Goal: Information Seeking & Learning: Check status

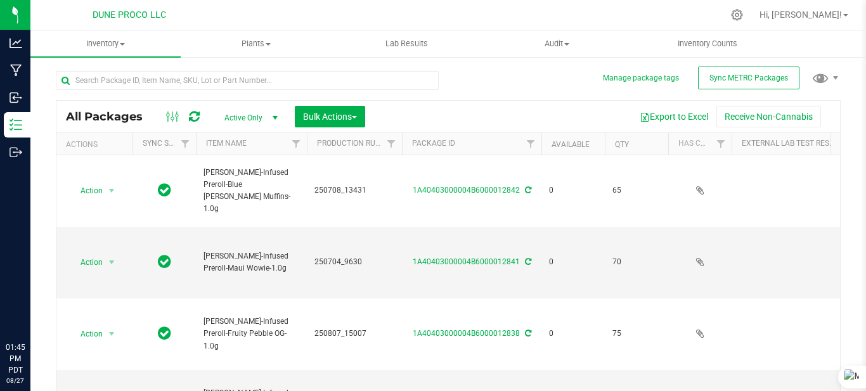
type input "[DATE]"
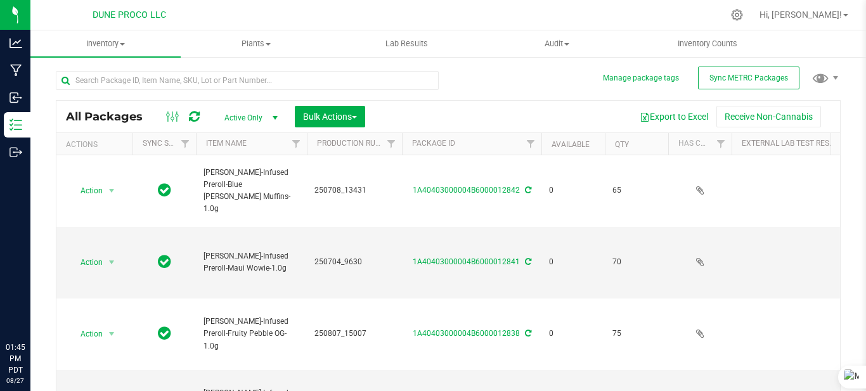
type input "[DATE]"
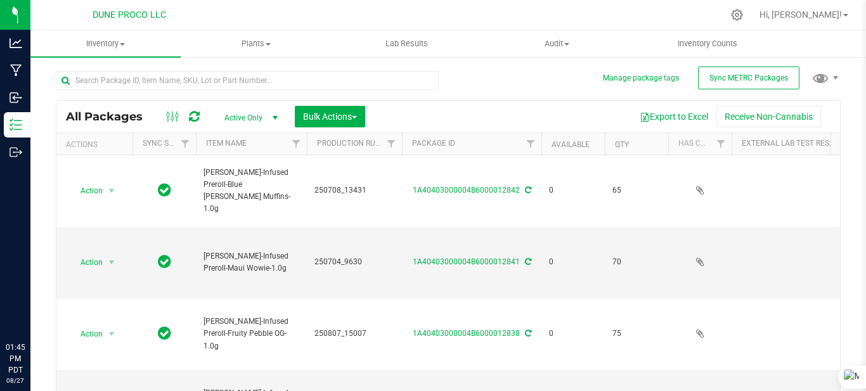
type input "[DATE]"
type input "2025-07-18"
type input "[DATE]"
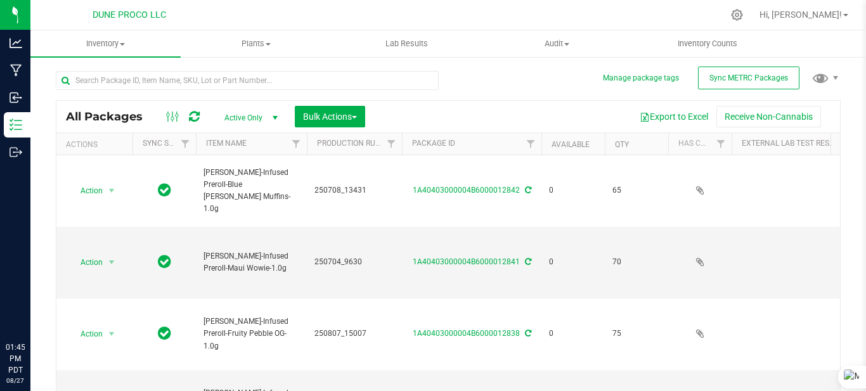
type input "[DATE]"
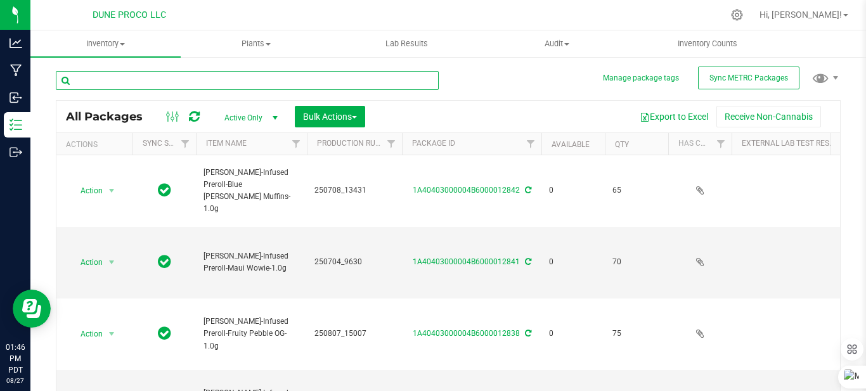
drag, startPoint x: 201, startPoint y: 81, endPoint x: 200, endPoint y: 87, distance: 7.0
click at [201, 81] on input "text" at bounding box center [247, 80] width 383 height 19
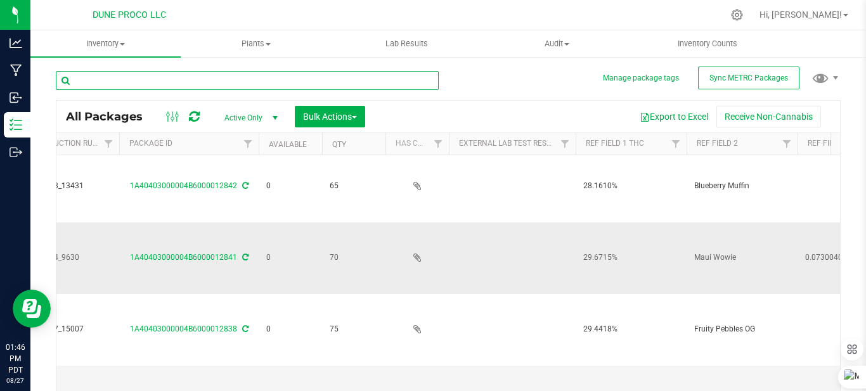
scroll to position [0, 280]
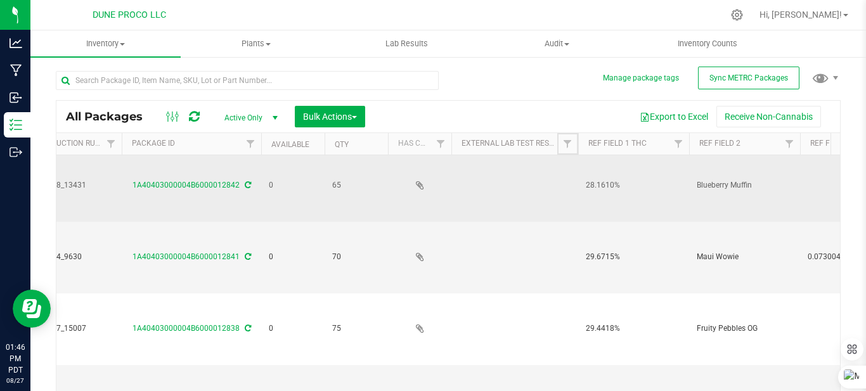
click at [567, 144] on span "Filter" at bounding box center [567, 144] width 10 height 10
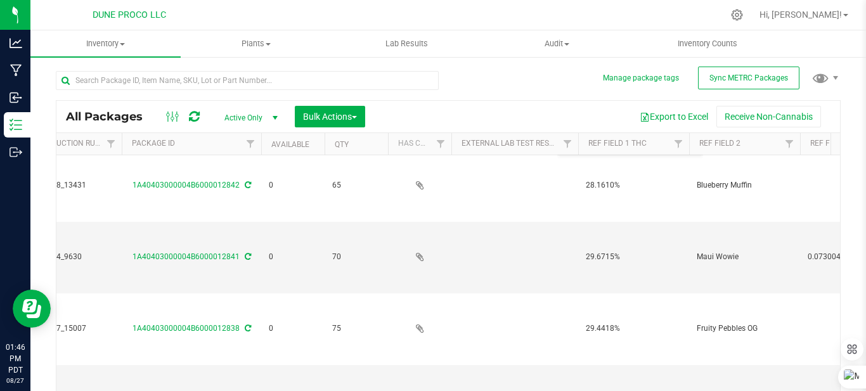
click at [491, 74] on div "All Packages Active Only Active Only Lab Samples Locked All External Internal B…" at bounding box center [448, 246] width 785 height 374
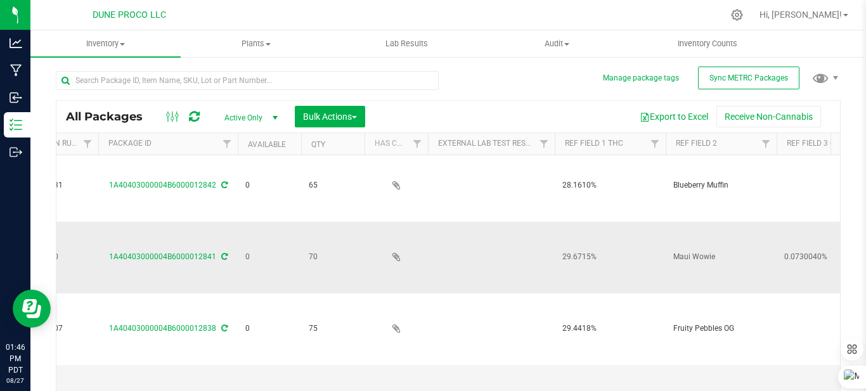
scroll to position [0, 342]
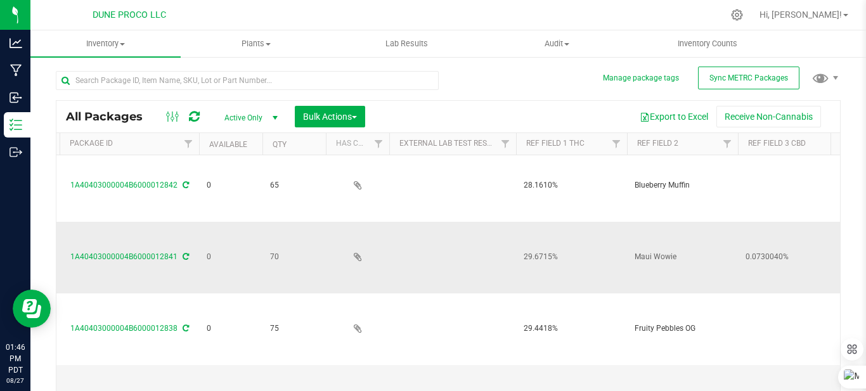
click at [650, 259] on td "Maui Wowie" at bounding box center [682, 258] width 111 height 72
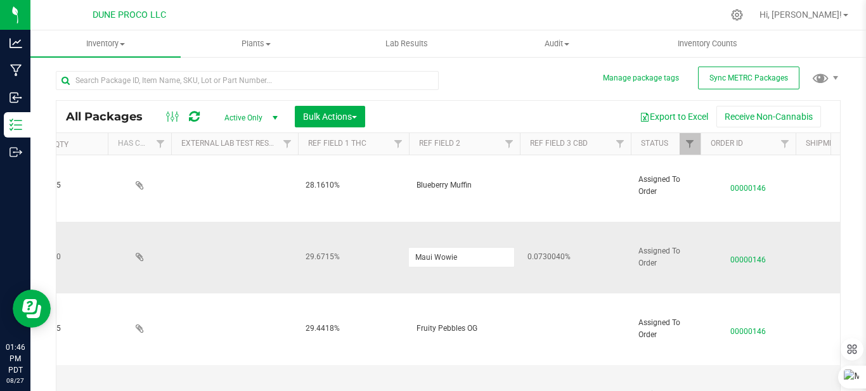
scroll to position [0, 0]
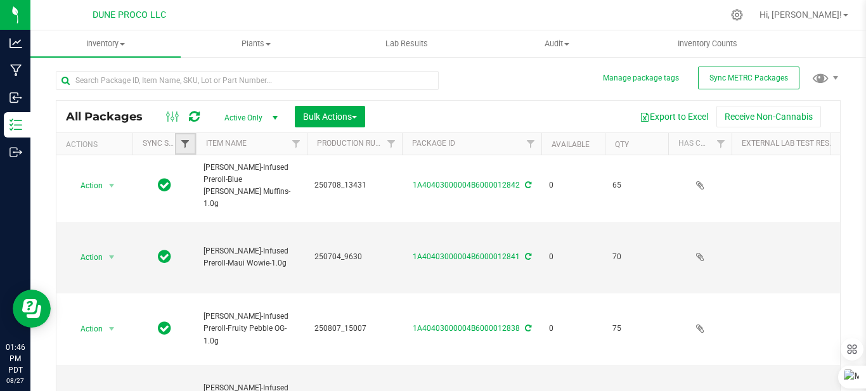
click at [184, 142] on span "Filter" at bounding box center [185, 144] width 10 height 10
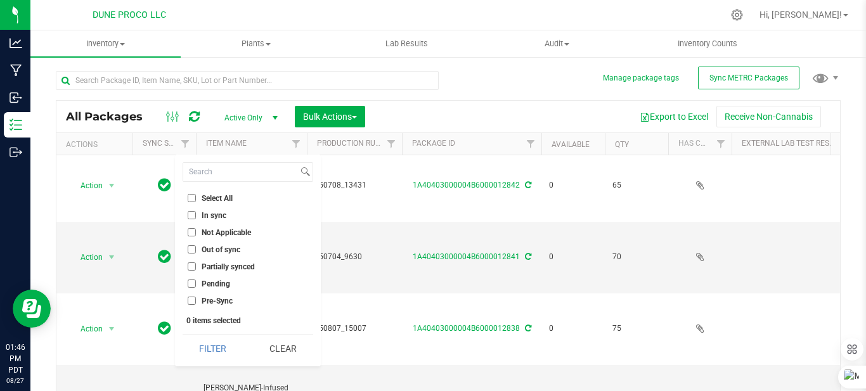
click at [194, 247] on input "Out of sync" at bounding box center [192, 249] width 8 height 8
checkbox input "true"
click at [245, 170] on input at bounding box center [240, 172] width 115 height 18
click at [245, 169] on input at bounding box center [240, 172] width 115 height 18
click at [193, 295] on li "Pre-Sync" at bounding box center [248, 300] width 131 height 13
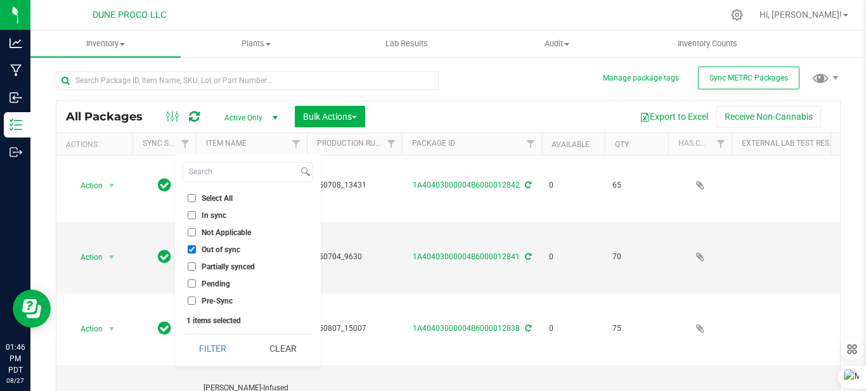
click at [195, 281] on input "Pending" at bounding box center [192, 284] width 8 height 8
checkbox input "true"
click at [193, 300] on input "Pre-Sync" at bounding box center [192, 301] width 8 height 8
checkbox input "true"
click at [209, 347] on button "Filter" at bounding box center [213, 349] width 61 height 28
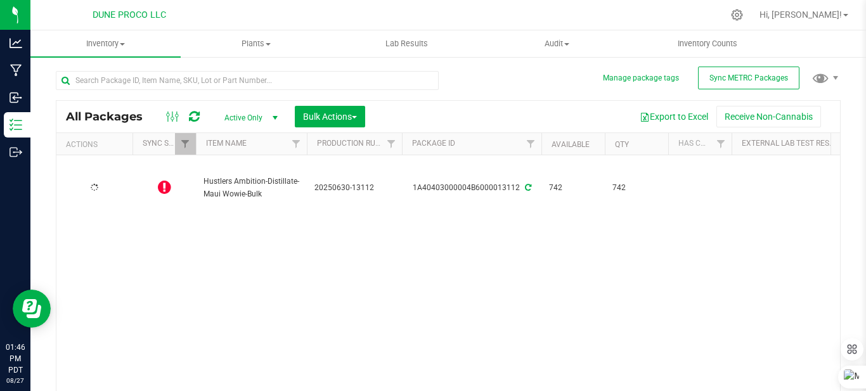
type input "2025-06-30"
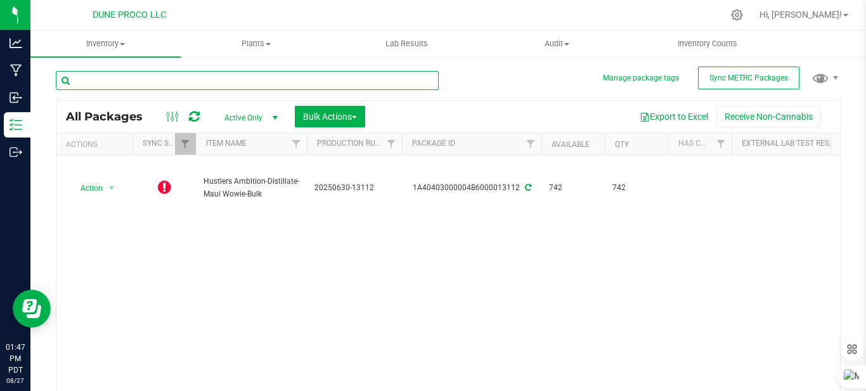
click at [238, 79] on input "text" at bounding box center [247, 80] width 383 height 19
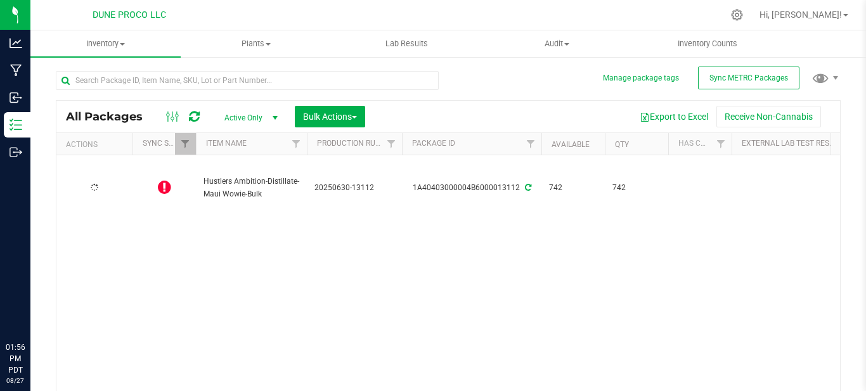
type input "2025-06-30"
click at [183, 144] on span "Filter" at bounding box center [185, 144] width 10 height 10
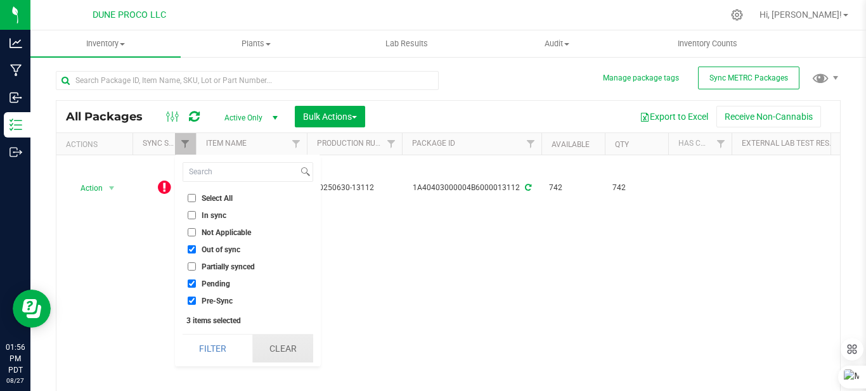
click at [294, 353] on button "Clear" at bounding box center [282, 349] width 61 height 28
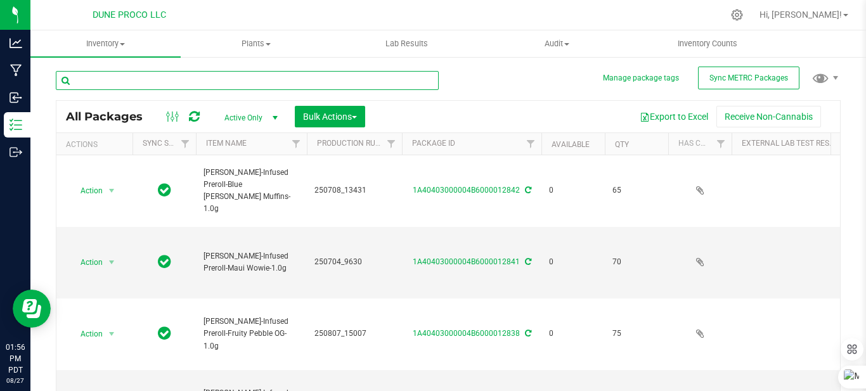
drag, startPoint x: 182, startPoint y: 77, endPoint x: 190, endPoint y: 78, distance: 8.3
click at [183, 77] on input "text" at bounding box center [247, 80] width 383 height 19
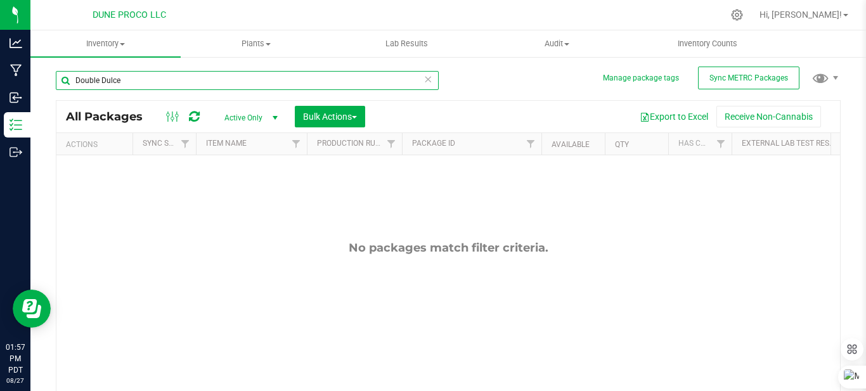
click at [430, 75] on input "Double Dulce" at bounding box center [247, 80] width 383 height 19
type input "Double Dulce"
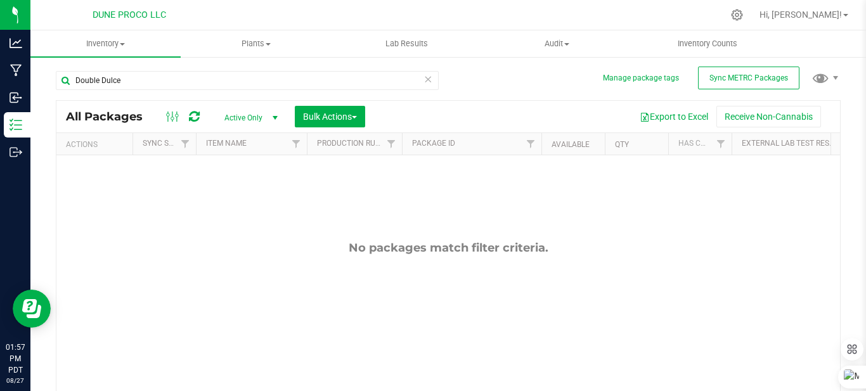
click at [424, 82] on icon at bounding box center [428, 78] width 9 height 15
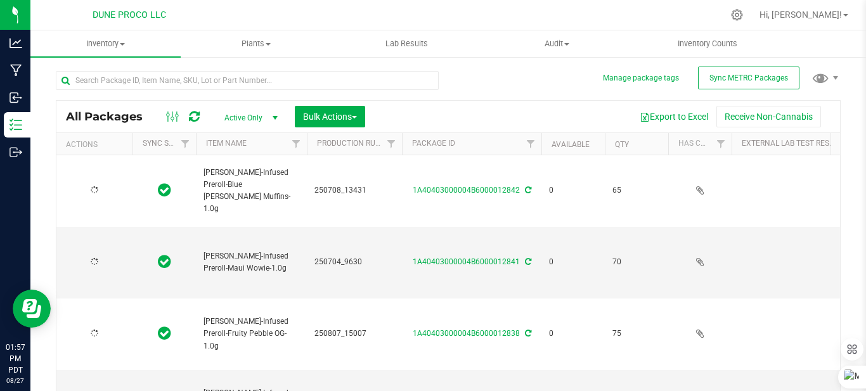
type input "[DATE]"
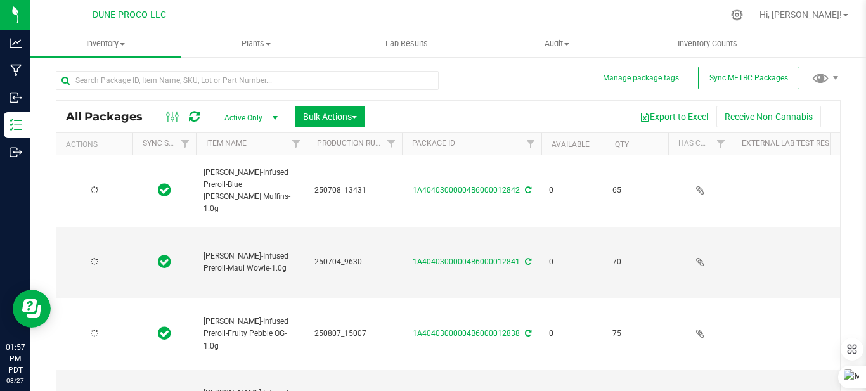
type input "[DATE]"
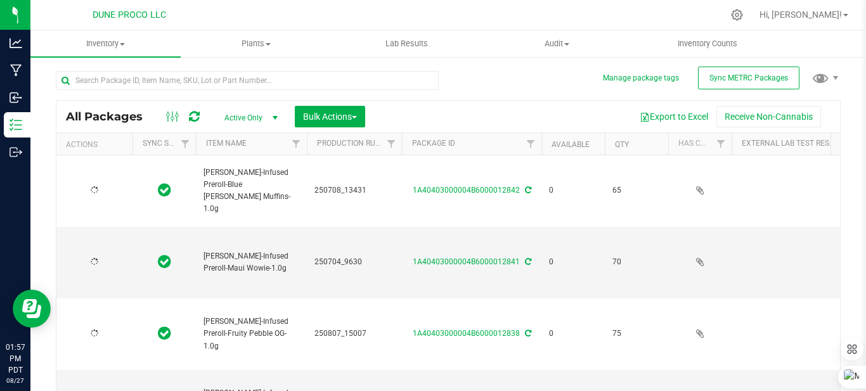
type input "[DATE]"
type input "2025-07-18"
type input "[DATE]"
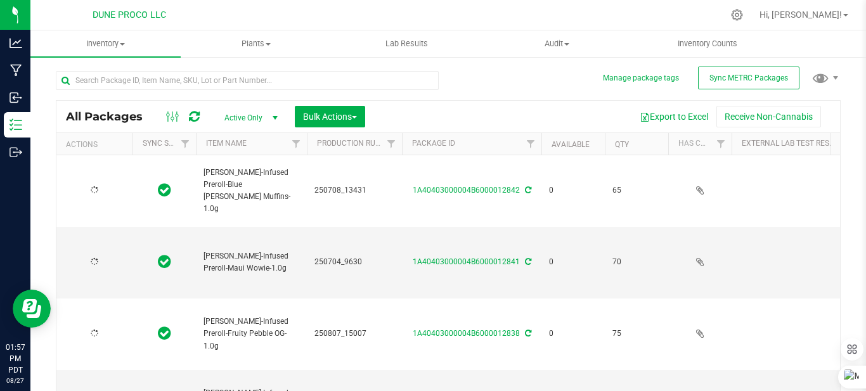
type input "[DATE]"
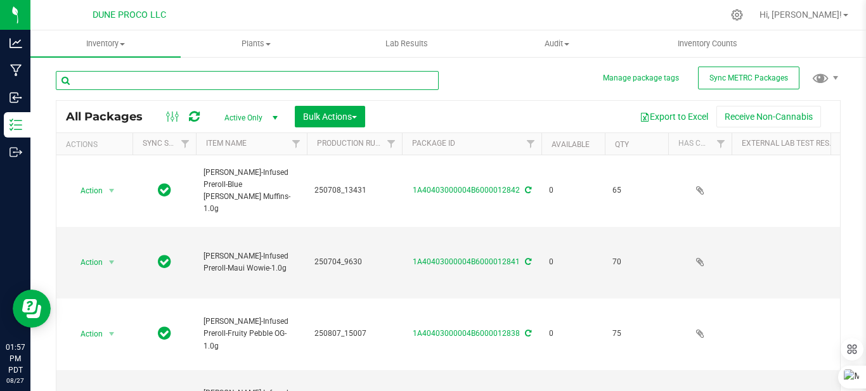
drag, startPoint x: 262, startPoint y: 79, endPoint x: 252, endPoint y: 86, distance: 11.4
click at [261, 79] on input "text" at bounding box center [247, 80] width 383 height 19
type input "pack"
